Goal: Communication & Community: Ask a question

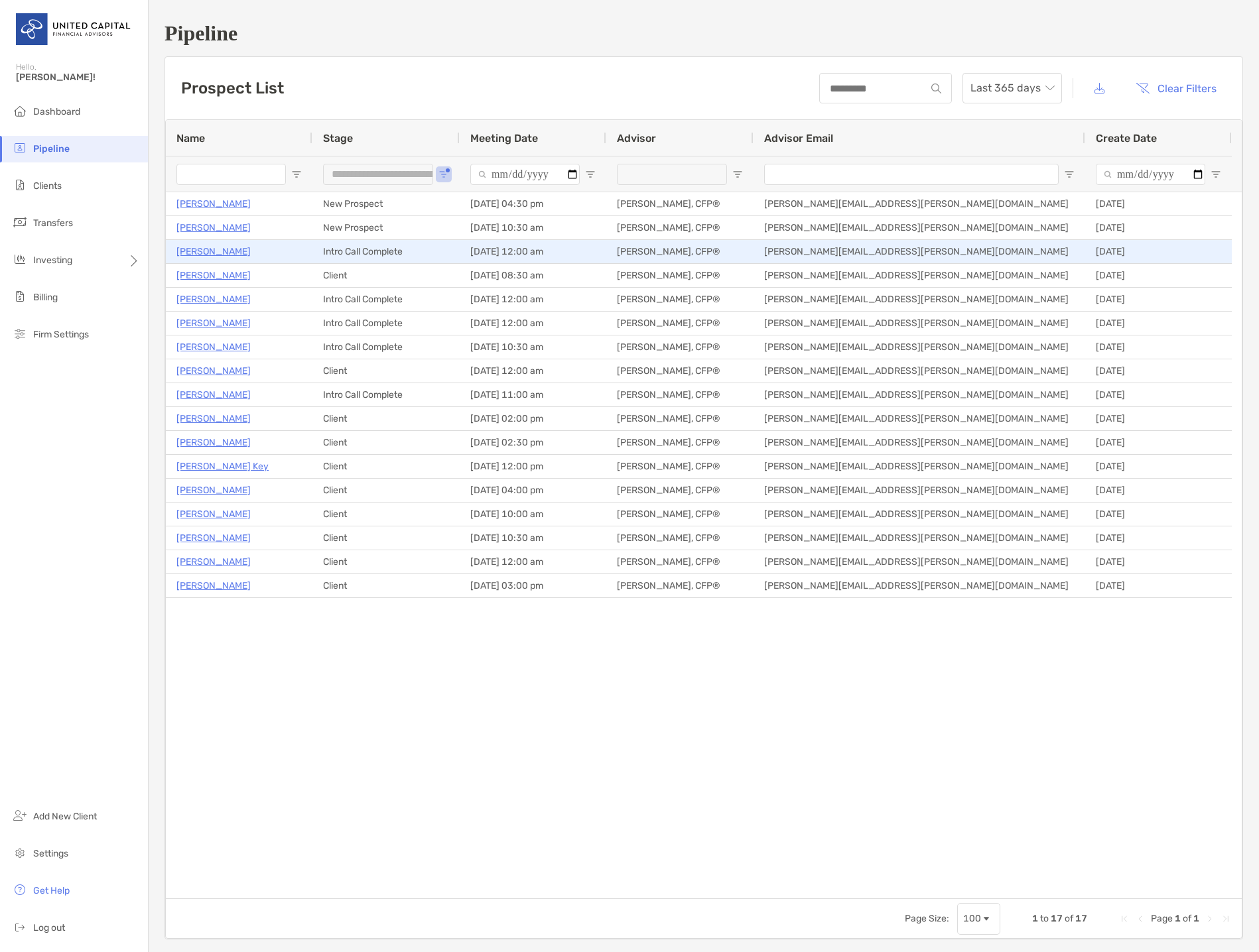
click at [205, 252] on p "[PERSON_NAME]" at bounding box center [214, 252] width 74 height 17
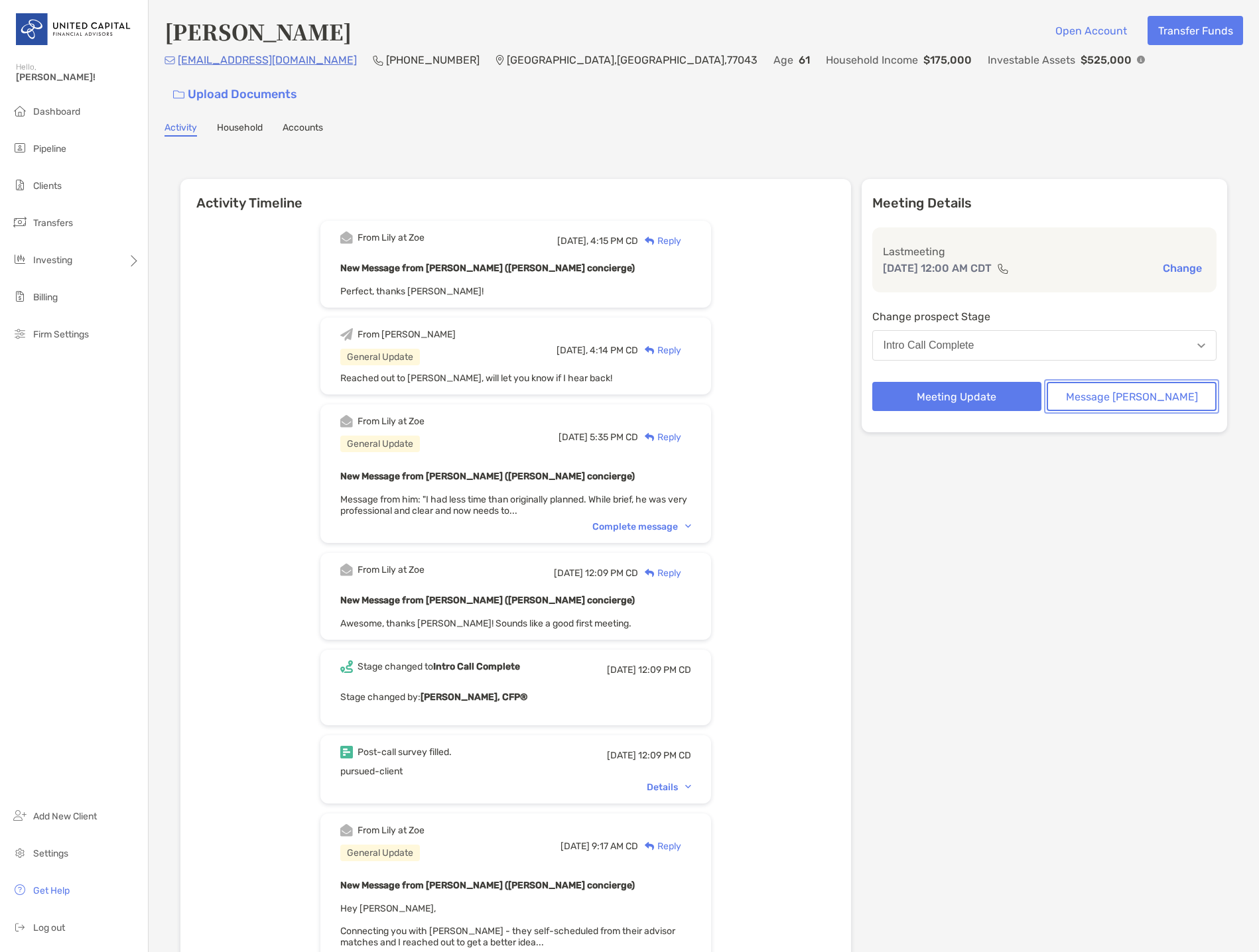
click at [1143, 382] on button "Message Zoe" at bounding box center [1132, 396] width 170 height 29
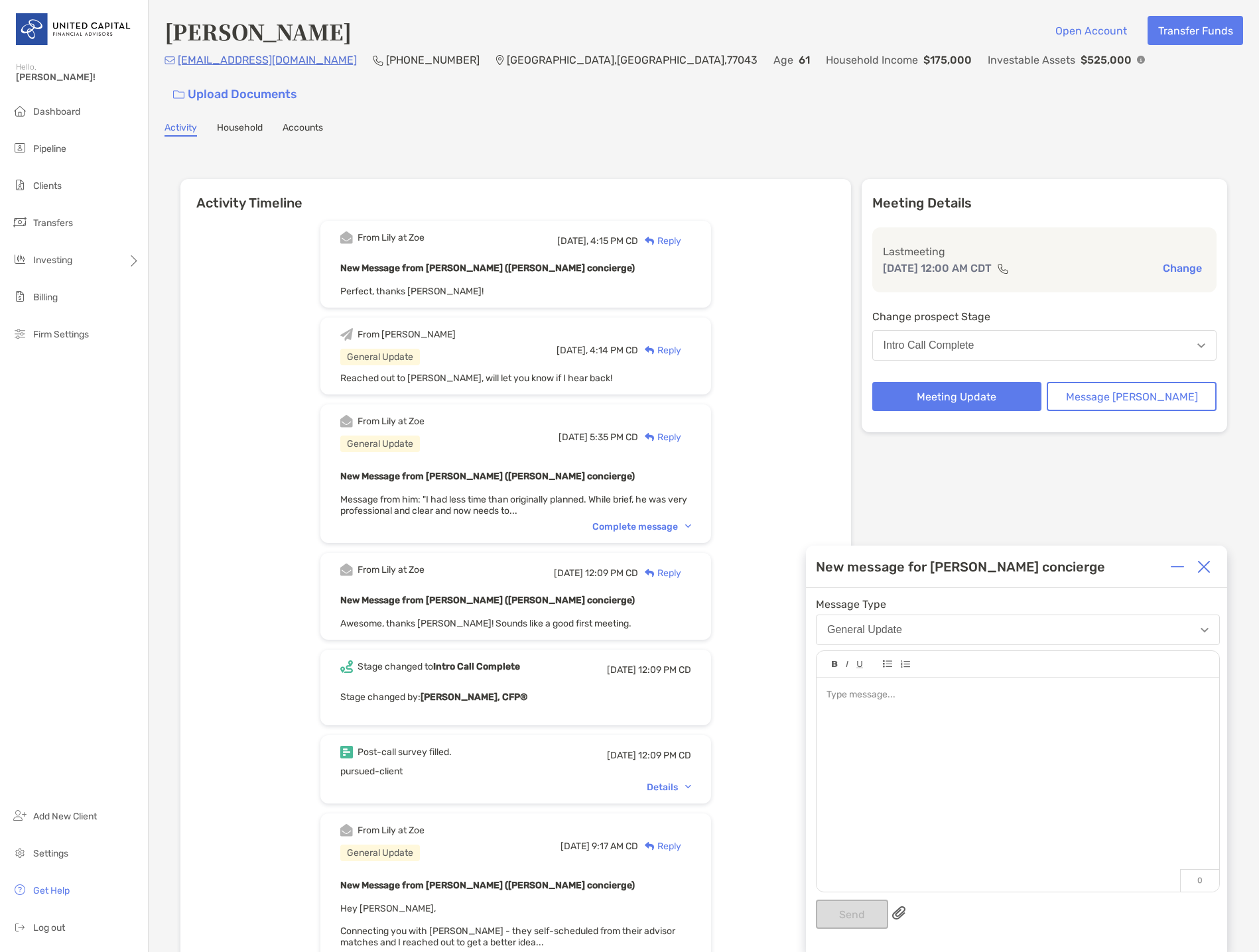
click at [886, 723] on div at bounding box center [1018, 778] width 402 height 201
click at [866, 905] on button "Send" at bounding box center [852, 914] width 72 height 29
